Goal: Task Accomplishment & Management: Use online tool/utility

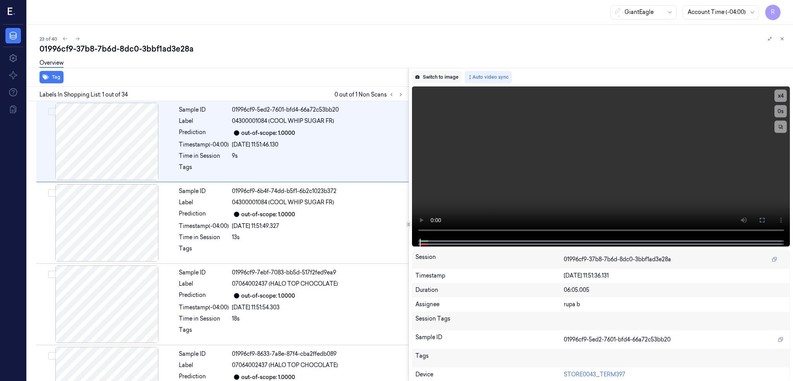
click at [461, 71] on button "Switch to image" at bounding box center [437, 77] width 50 height 12
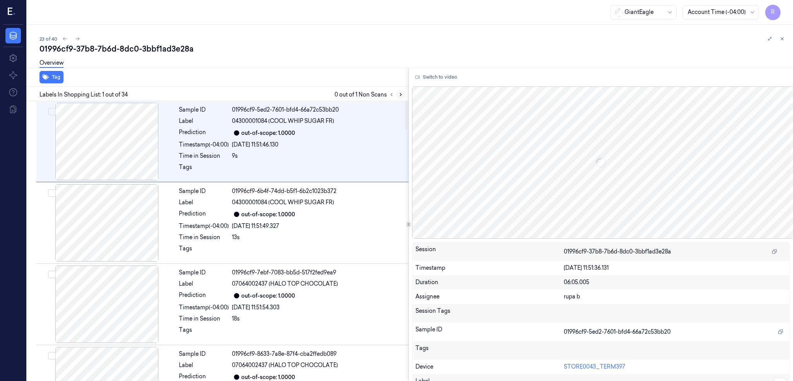
click at [403, 94] on icon at bounding box center [400, 94] width 5 height 5
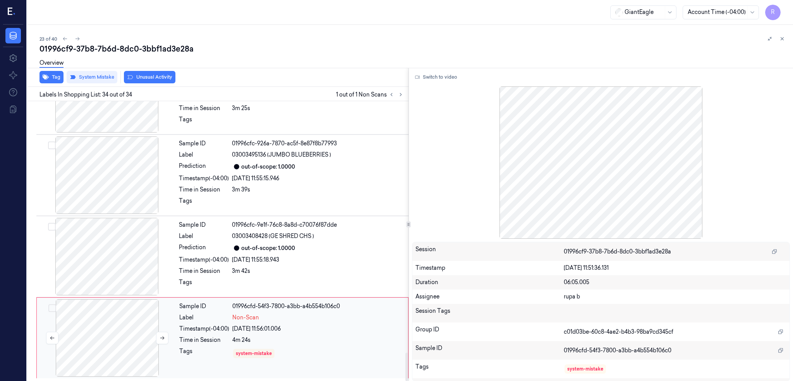
click at [124, 340] on div at bounding box center [107, 337] width 138 height 77
click at [119, 261] on div at bounding box center [107, 256] width 138 height 77
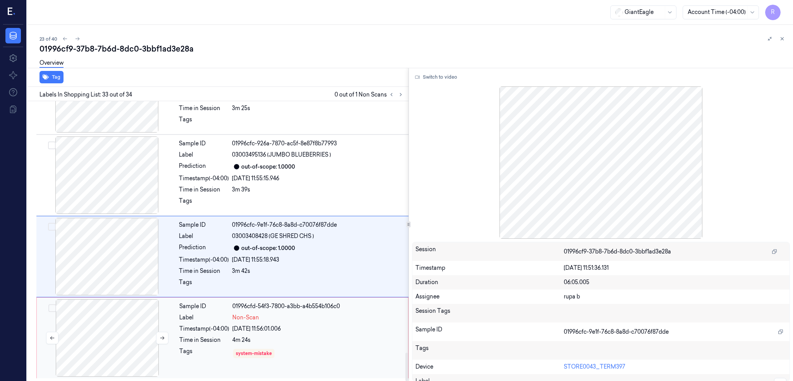
click at [100, 348] on div at bounding box center [107, 337] width 138 height 77
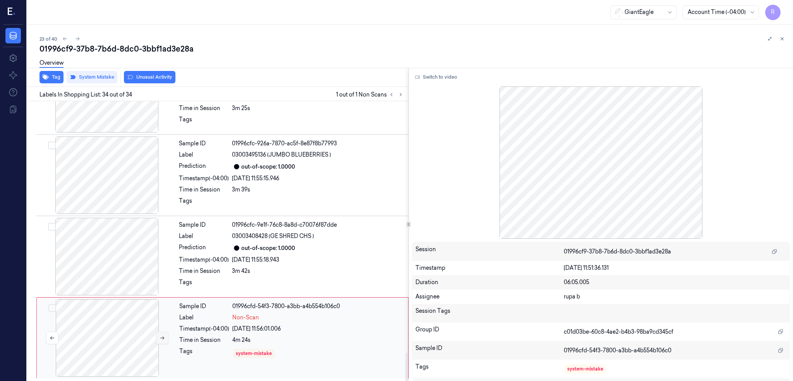
click at [156, 338] on button at bounding box center [162, 337] width 12 height 12
click at [160, 337] on icon at bounding box center [162, 337] width 4 height 3
click at [108, 191] on div at bounding box center [107, 174] width 138 height 77
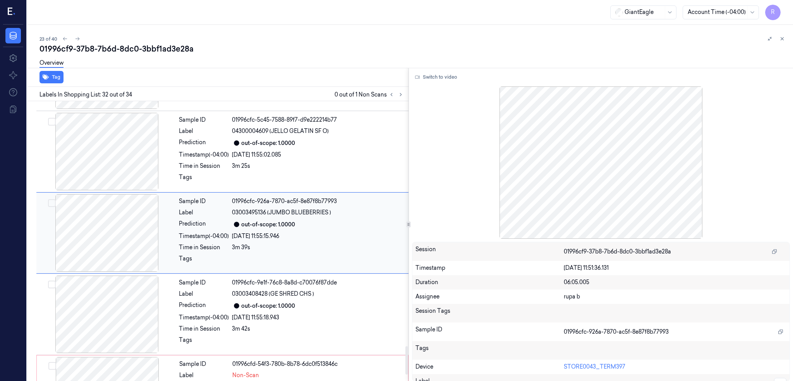
scroll to position [2422, 0]
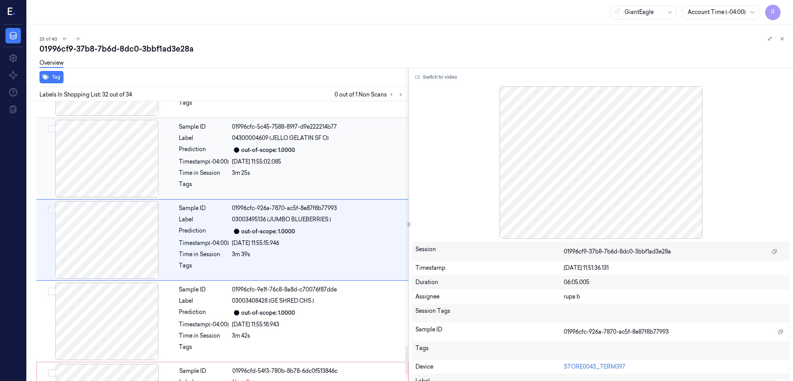
click at [114, 155] on div at bounding box center [107, 158] width 138 height 77
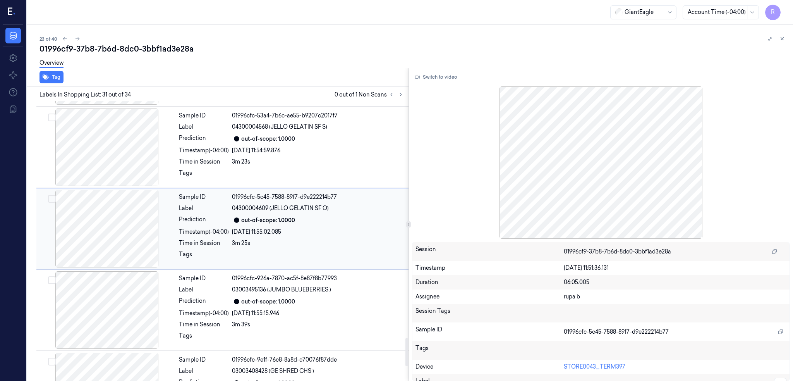
scroll to position [2340, 0]
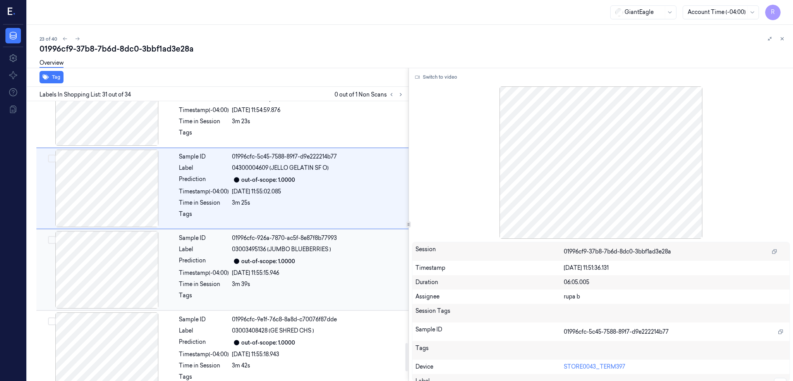
click at [112, 235] on div at bounding box center [107, 269] width 138 height 77
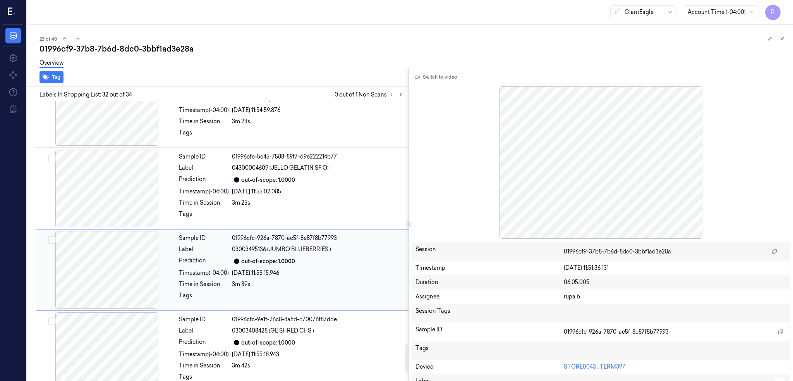
scroll to position [2422, 0]
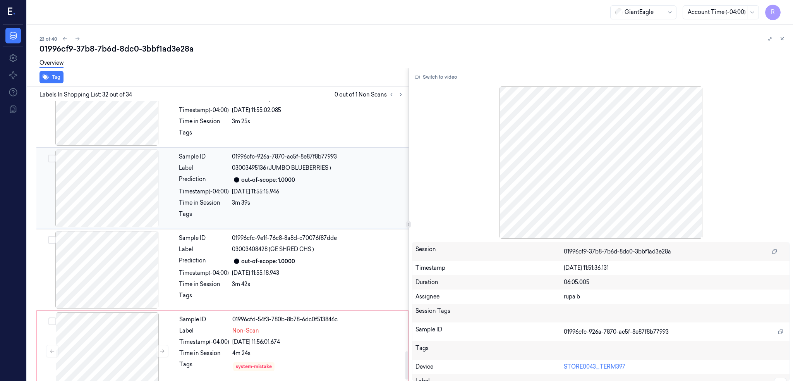
click at [100, 187] on div at bounding box center [107, 187] width 138 height 77
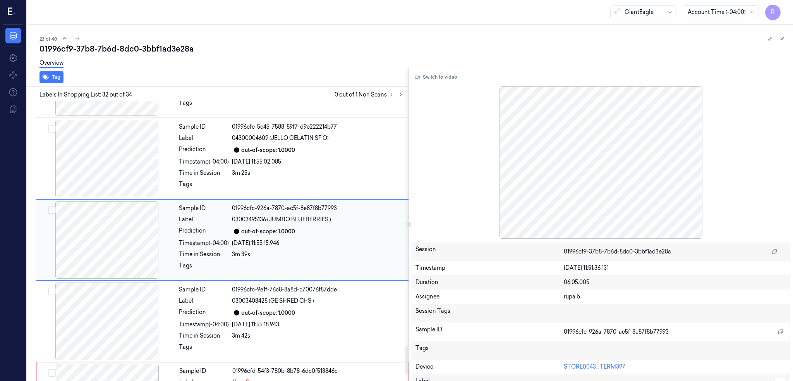
click at [114, 278] on div at bounding box center [107, 239] width 138 height 77
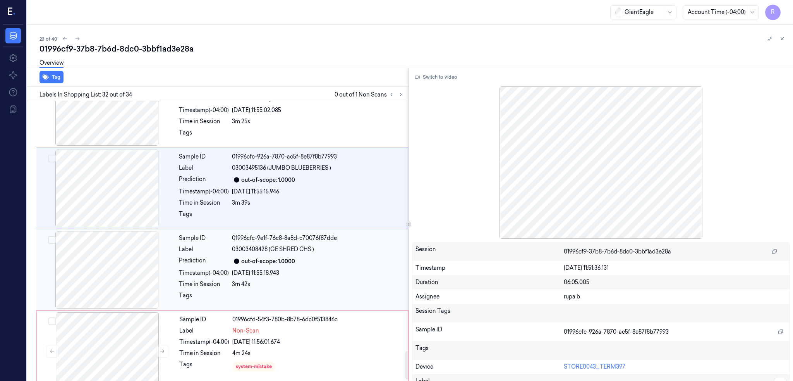
click at [117, 272] on div at bounding box center [107, 269] width 138 height 77
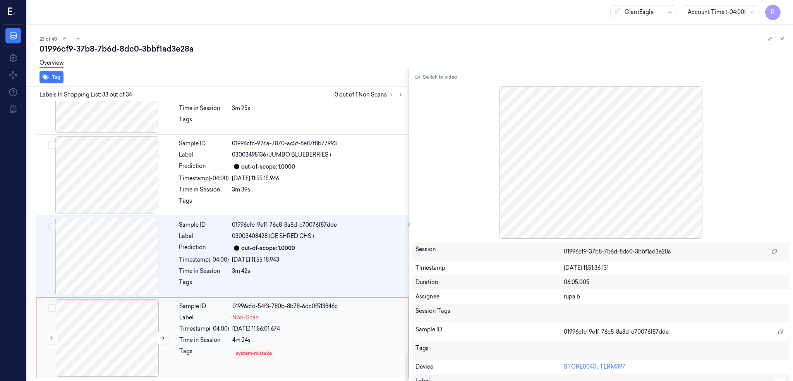
click at [128, 333] on div at bounding box center [107, 337] width 138 height 77
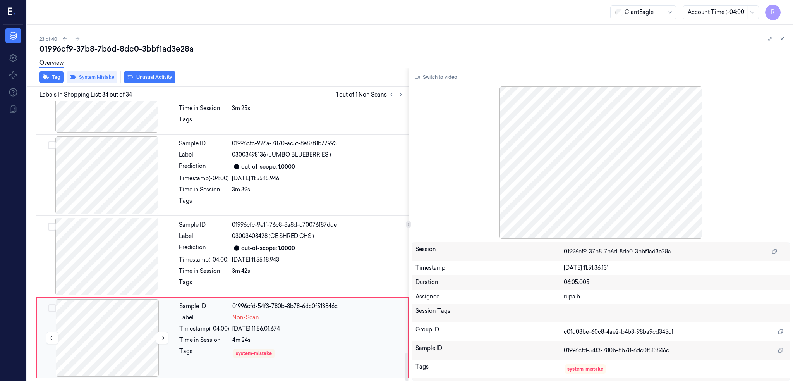
scroll to position [2488, 0]
click at [120, 266] on div at bounding box center [107, 256] width 138 height 77
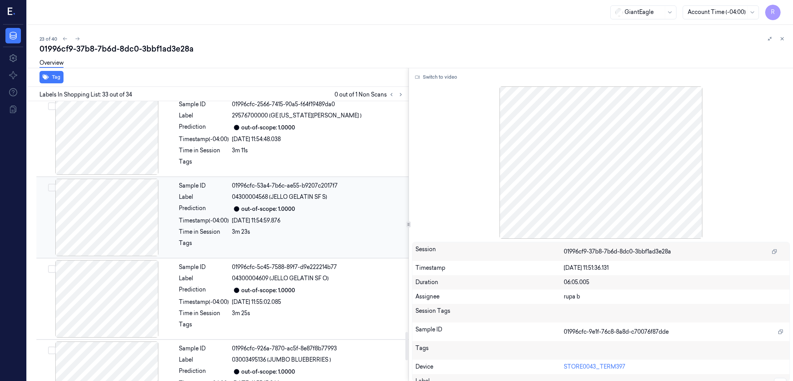
click at [114, 239] on div at bounding box center [107, 216] width 138 height 77
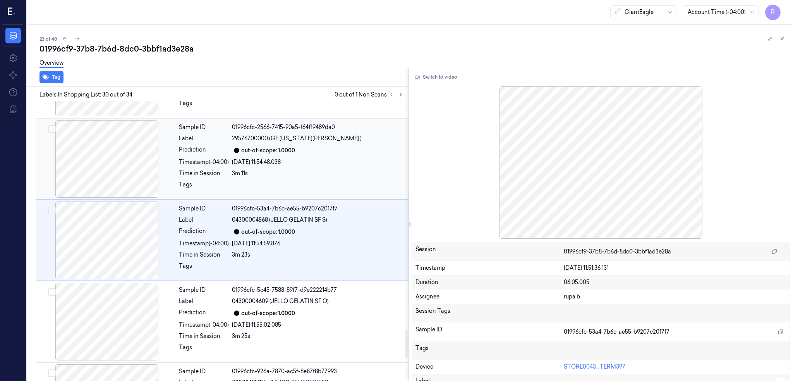
click at [95, 197] on div at bounding box center [107, 158] width 138 height 77
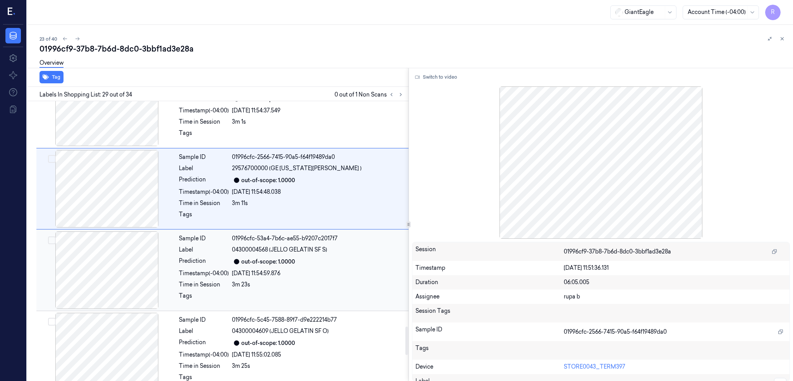
click at [104, 271] on div at bounding box center [107, 269] width 138 height 77
click at [100, 257] on div at bounding box center [107, 269] width 138 height 77
click at [103, 288] on div at bounding box center [107, 269] width 138 height 77
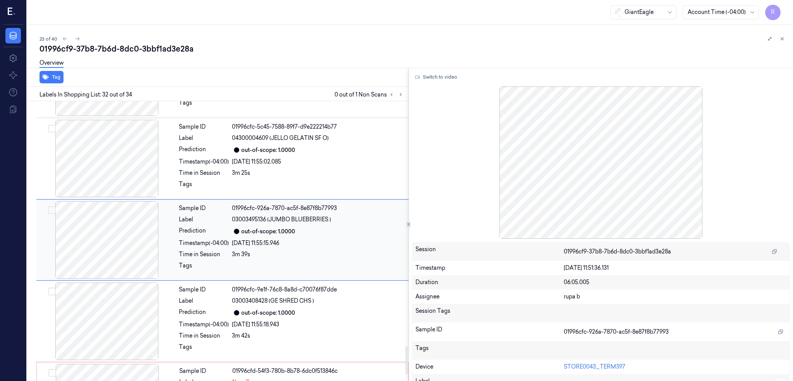
click at [103, 288] on div at bounding box center [107, 320] width 138 height 77
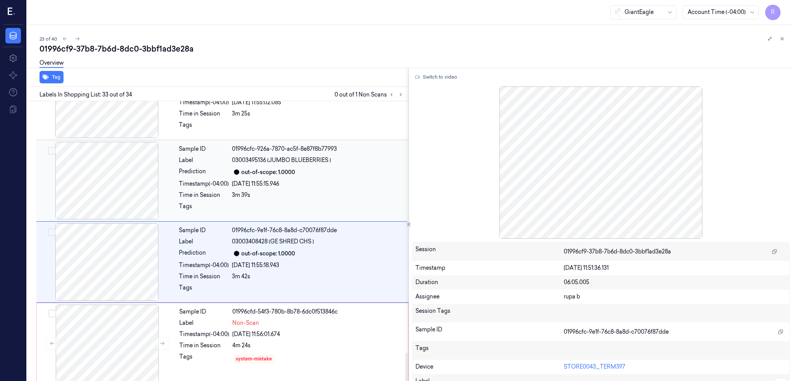
scroll to position [2488, 0]
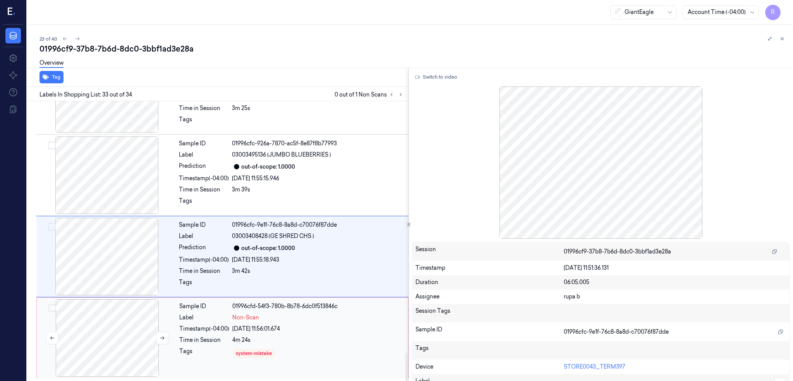
click at [99, 348] on div at bounding box center [107, 337] width 138 height 77
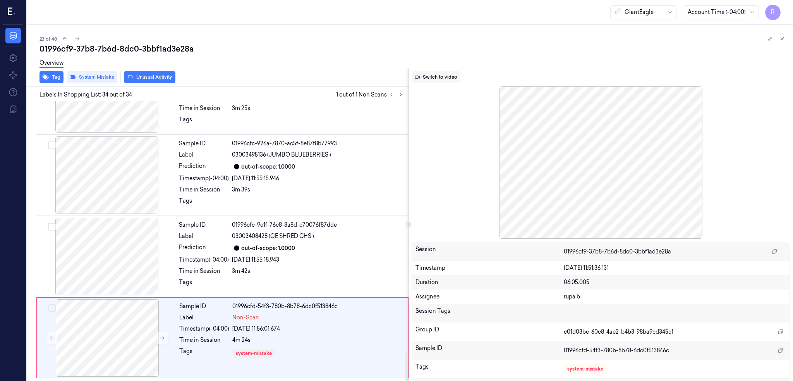
click at [449, 74] on button "Switch to video" at bounding box center [436, 77] width 48 height 12
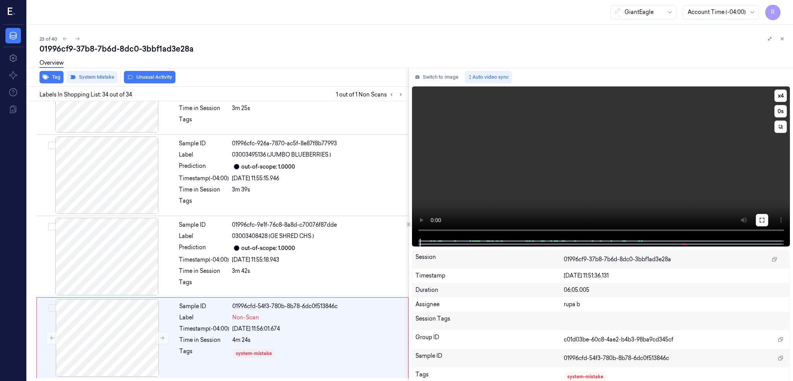
click at [768, 218] on button at bounding box center [762, 220] width 12 height 12
click at [125, 249] on div at bounding box center [107, 256] width 138 height 77
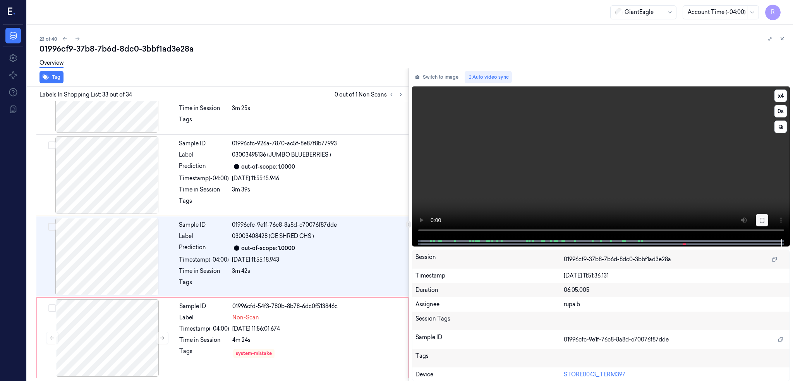
click at [768, 217] on button at bounding box center [762, 220] width 12 height 12
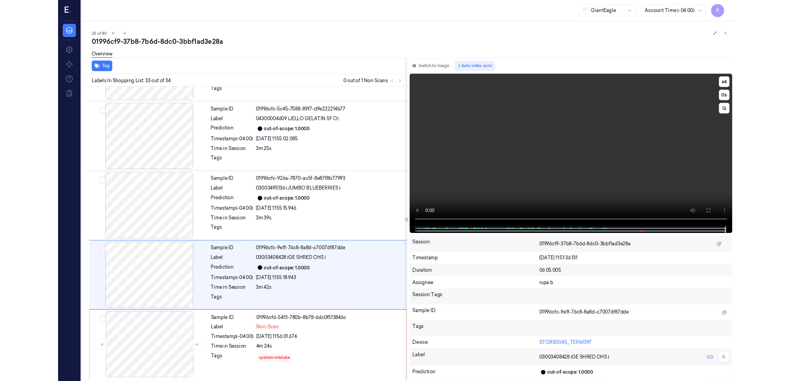
scroll to position [2423, 0]
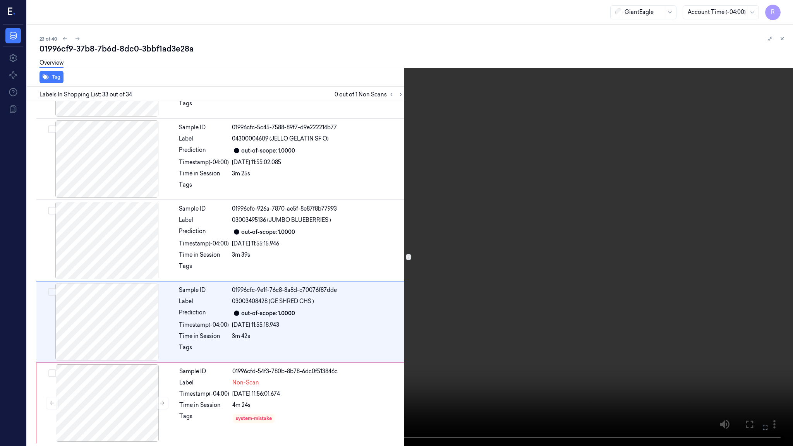
click at [603, 304] on video at bounding box center [396, 223] width 793 height 446
click at [604, 295] on video at bounding box center [396, 223] width 793 height 446
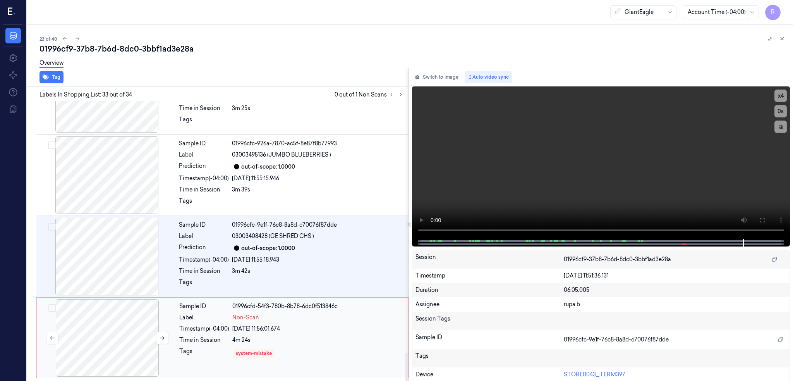
click at [111, 320] on div at bounding box center [107, 337] width 138 height 77
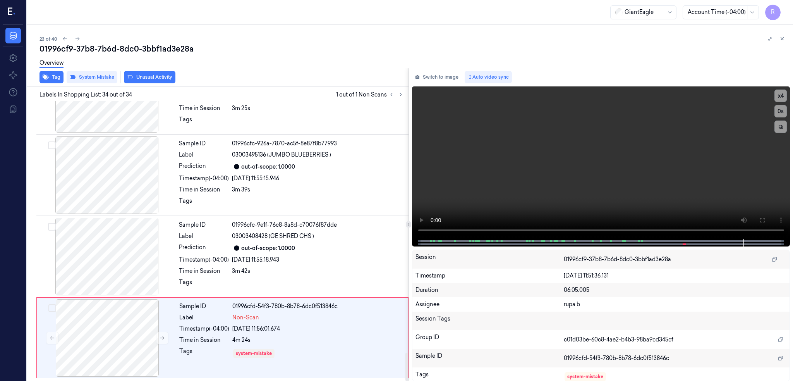
scroll to position [2488, 0]
click at [143, 79] on button "Unusual Activity" at bounding box center [149, 77] width 51 height 12
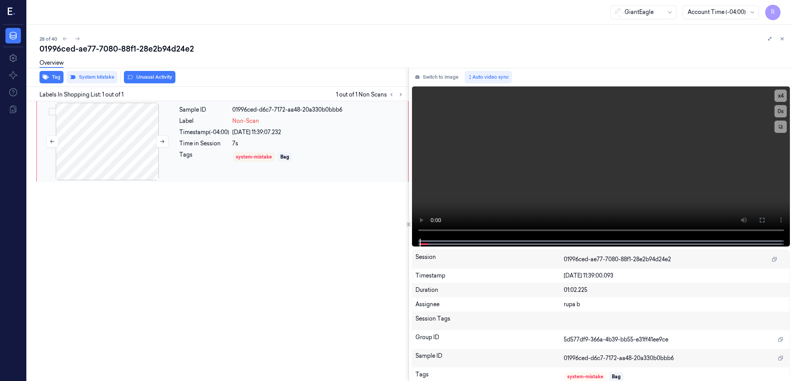
click at [94, 138] on div at bounding box center [107, 141] width 138 height 77
click at [92, 154] on div at bounding box center [107, 141] width 138 height 77
click at [123, 159] on div at bounding box center [107, 141] width 138 height 77
click at [165, 140] on button at bounding box center [162, 141] width 12 height 12
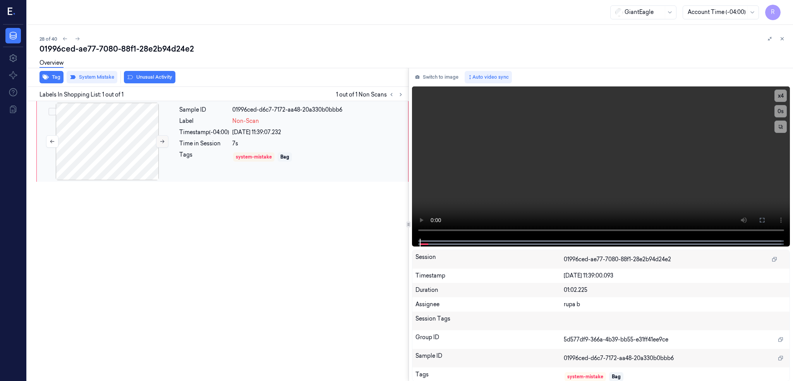
click at [165, 140] on button at bounding box center [162, 141] width 12 height 12
click at [506, 206] on video at bounding box center [601, 162] width 378 height 152
click at [765, 223] on icon at bounding box center [762, 220] width 6 height 6
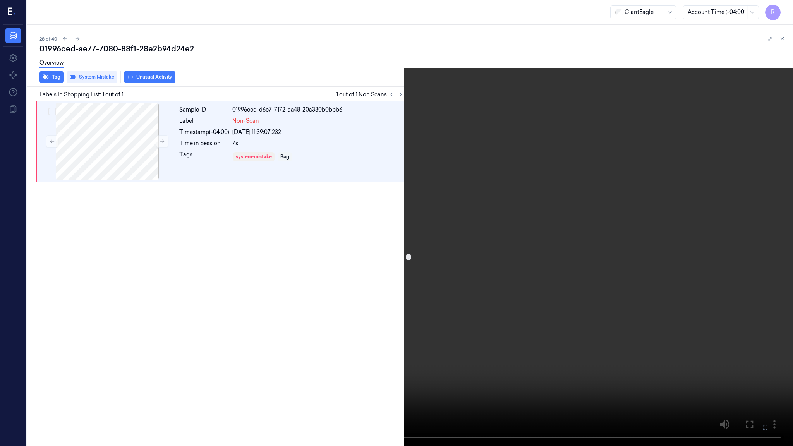
click at [446, 319] on video at bounding box center [396, 223] width 793 height 446
click at [87, 362] on video at bounding box center [396, 223] width 793 height 446
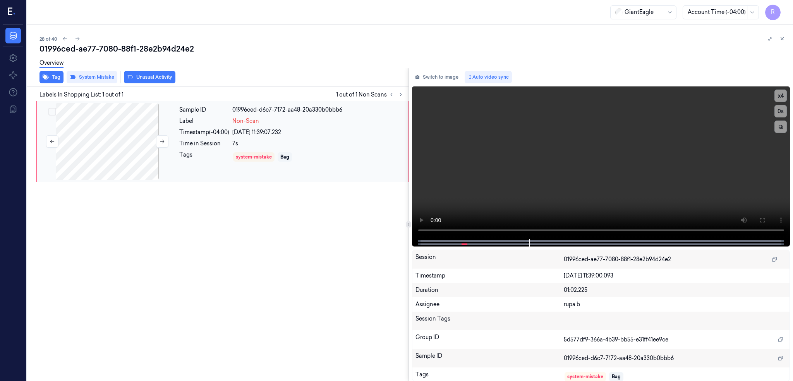
click at [117, 149] on div at bounding box center [107, 141] width 138 height 77
click at [768, 223] on button at bounding box center [762, 220] width 12 height 12
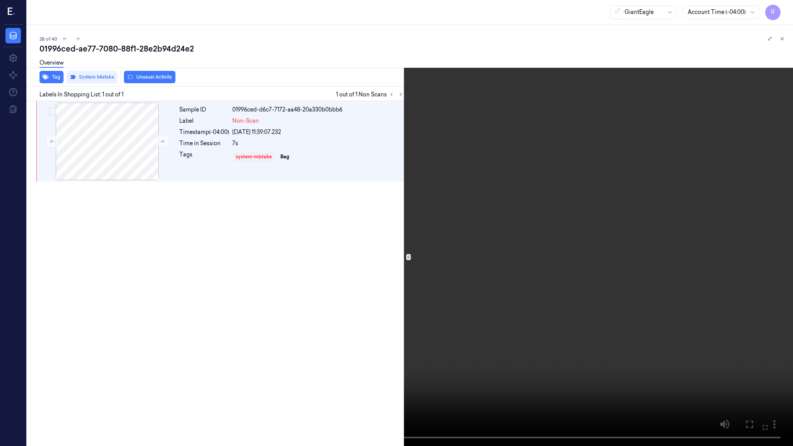
click at [422, 362] on video at bounding box center [396, 223] width 793 height 446
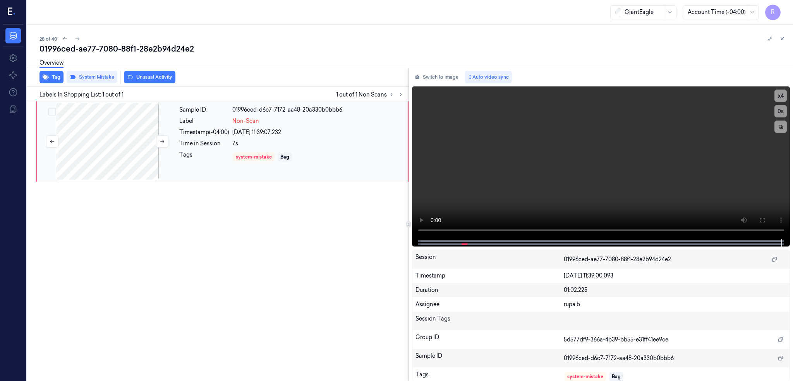
click at [114, 123] on div at bounding box center [107, 141] width 138 height 77
click at [97, 70] on div "Overview" at bounding box center [412, 64] width 747 height 20
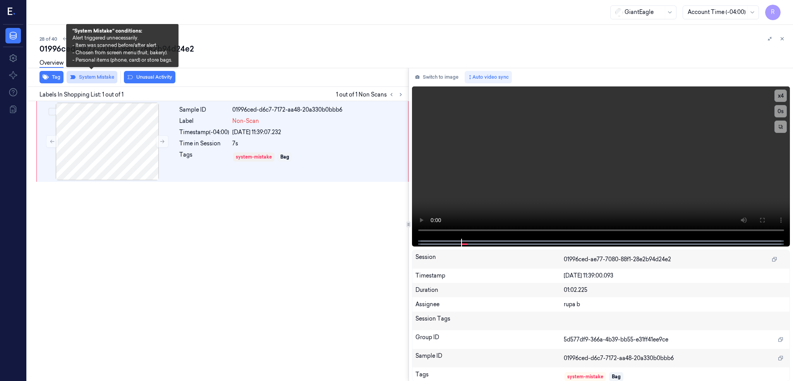
click at [94, 79] on button "System Mistake" at bounding box center [92, 77] width 51 height 12
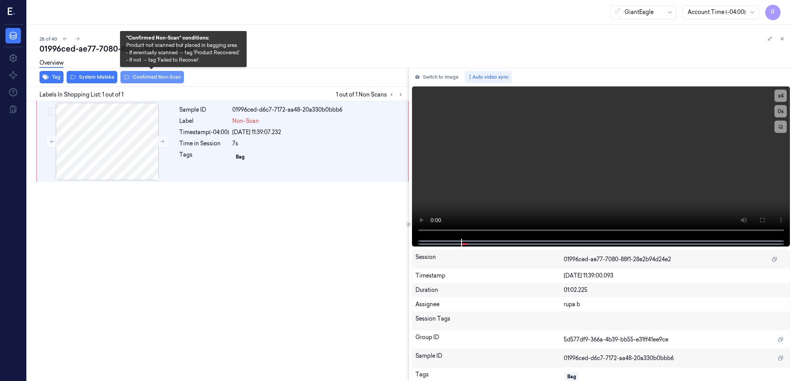
click at [161, 78] on button "Confirmed Non-Scan" at bounding box center [151, 77] width 63 height 12
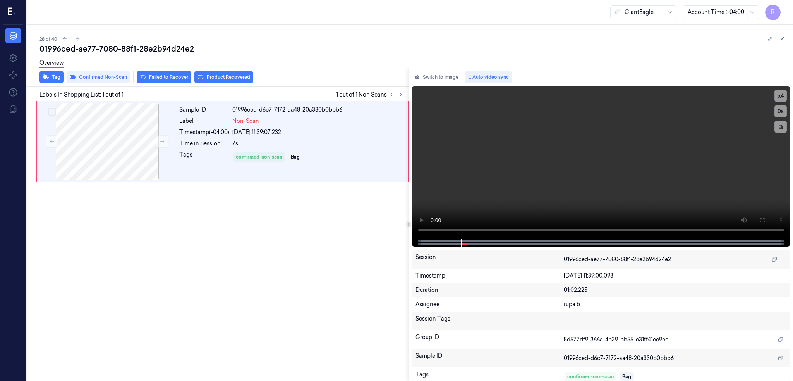
click at [51, 70] on div "Overview" at bounding box center [51, 64] width 24 height 20
click at [53, 77] on button "Tag" at bounding box center [51, 77] width 24 height 12
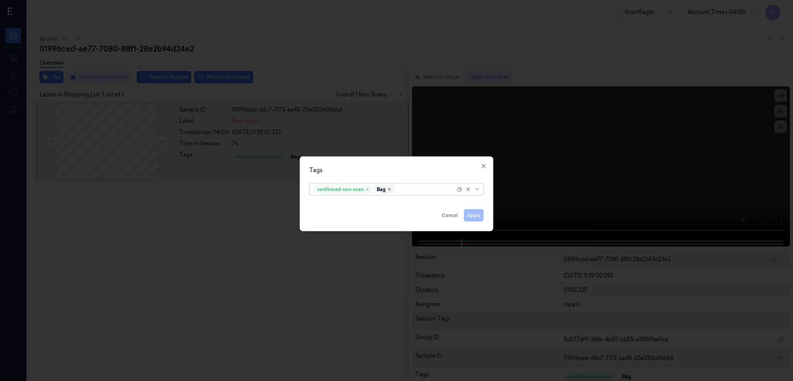
click at [389, 191] on icon "Remove ,Bag" at bounding box center [389, 189] width 5 height 5
click at [473, 210] on button "Apply" at bounding box center [474, 215] width 20 height 12
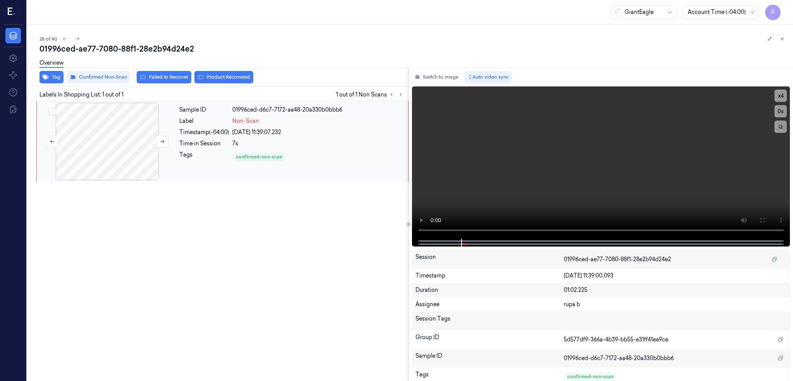
click at [110, 142] on div at bounding box center [107, 141] width 138 height 77
click at [160, 141] on icon at bounding box center [162, 141] width 5 height 5
click at [461, 72] on button "Switch to image" at bounding box center [437, 77] width 50 height 12
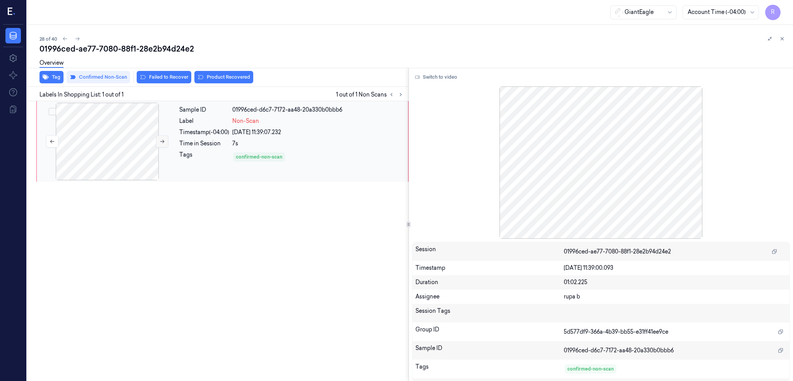
click at [164, 141] on icon at bounding box center [162, 141] width 4 height 3
click at [163, 141] on icon at bounding box center [162, 141] width 4 height 3
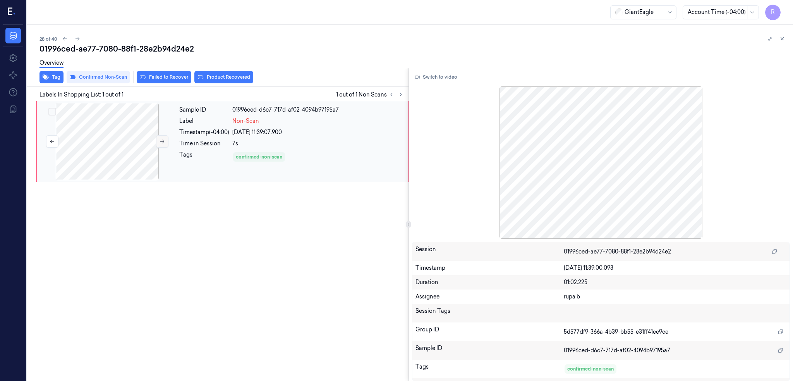
click at [163, 141] on icon at bounding box center [162, 141] width 4 height 3
click at [451, 71] on button "Switch to video" at bounding box center [436, 77] width 48 height 12
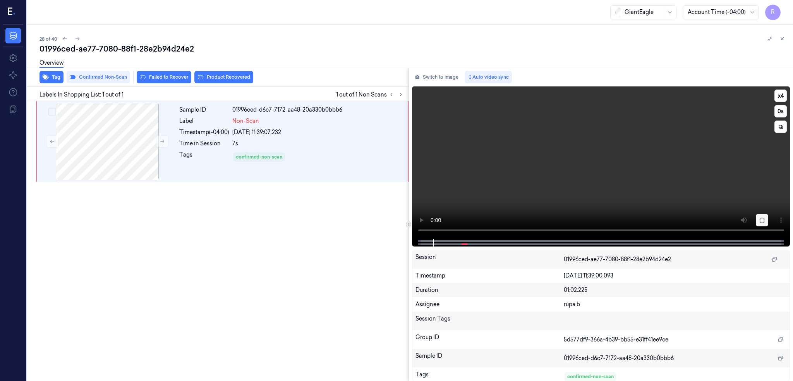
click at [768, 214] on button at bounding box center [762, 220] width 12 height 12
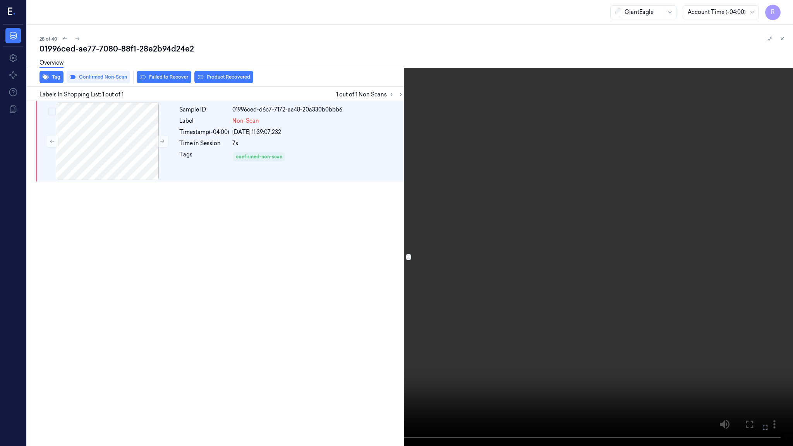
click at [245, 287] on video at bounding box center [396, 223] width 793 height 446
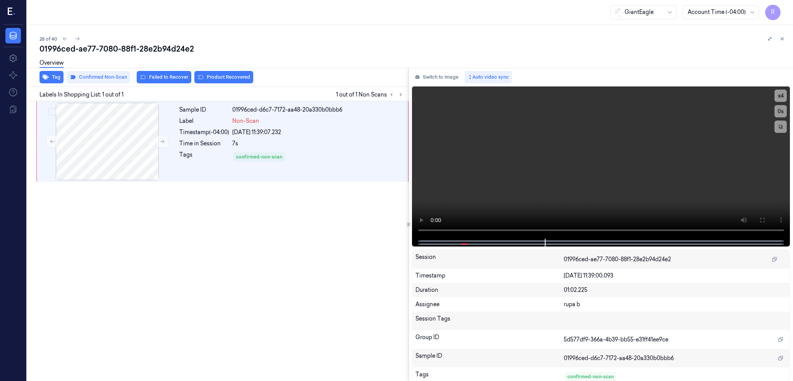
click at [153, 48] on div "01996ced-ae77-7080-88f1-28e2b94d24e2" at bounding box center [412, 48] width 747 height 11
copy div "28e2b94d24e2"
